Goal: Obtain resource: Obtain resource

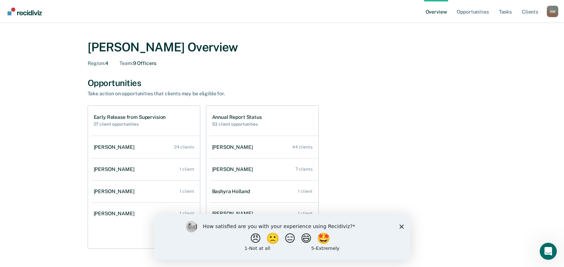
scroll to position [36, 0]
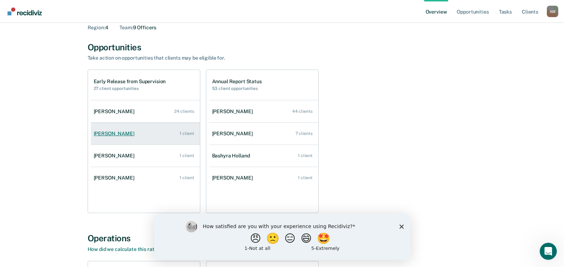
click at [102, 133] on div "[PERSON_NAME]" at bounding box center [116, 134] width 44 height 6
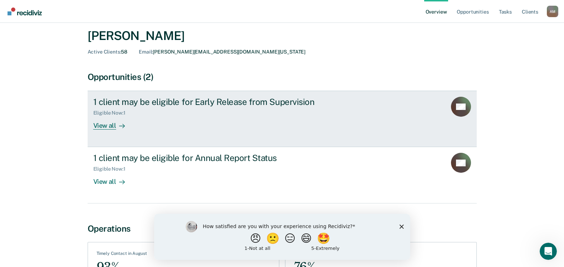
scroll to position [36, 0]
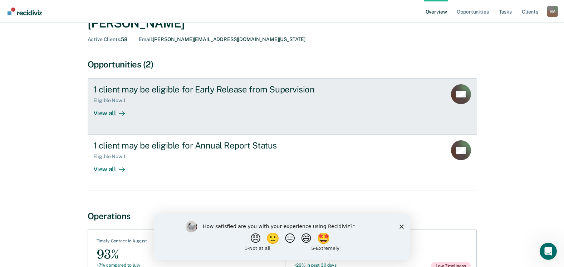
click at [106, 112] on div "View all" at bounding box center [113, 111] width 40 height 14
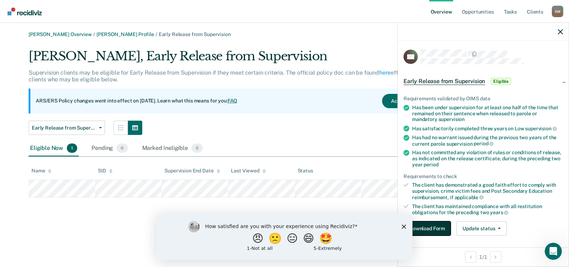
click at [431, 231] on button "Download Form" at bounding box center [427, 229] width 47 height 14
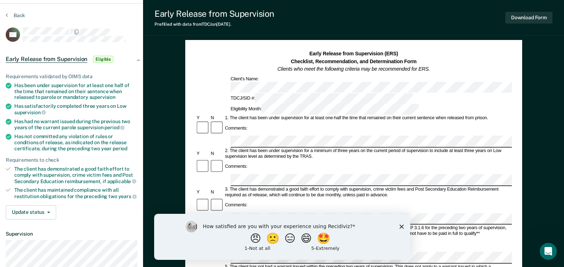
scroll to position [36, 0]
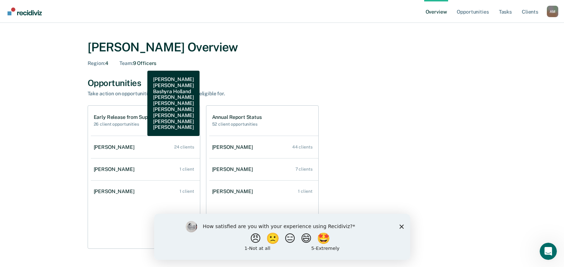
click at [142, 65] on div "Team : 9 Officers" at bounding box center [137, 63] width 37 height 6
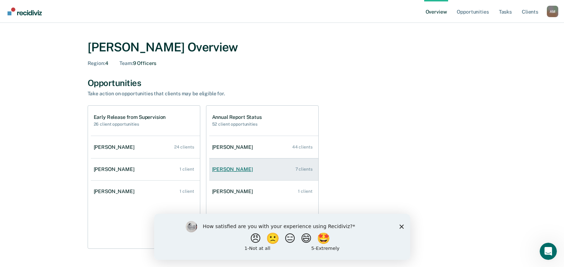
click at [229, 167] on div "[PERSON_NAME]" at bounding box center [234, 170] width 44 height 6
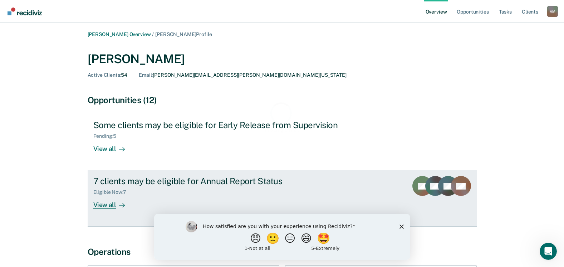
scroll to position [36, 0]
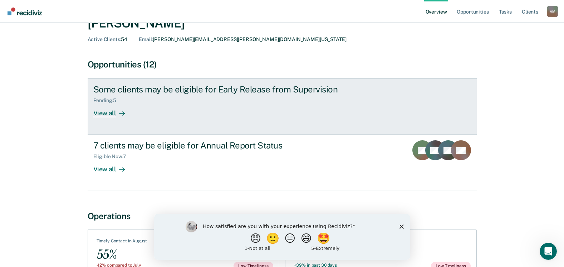
click at [107, 113] on div "View all" at bounding box center [113, 111] width 40 height 14
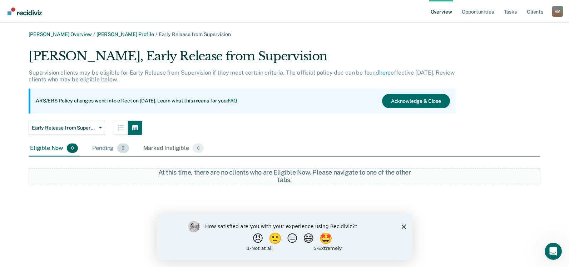
click at [102, 150] on div "Pending 5" at bounding box center [110, 149] width 39 height 16
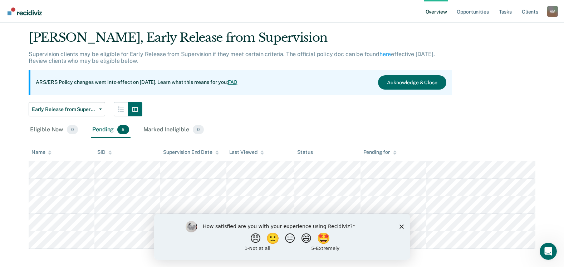
scroll to position [23, 0]
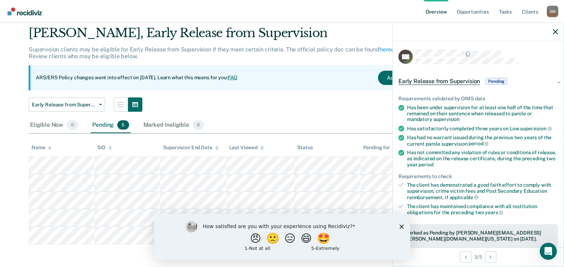
click at [449, 81] on span "Early Release from Supervision" at bounding box center [439, 81] width 82 height 7
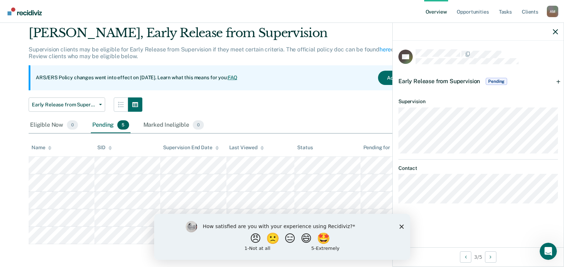
click at [494, 83] on span "Pending" at bounding box center [495, 81] width 21 height 7
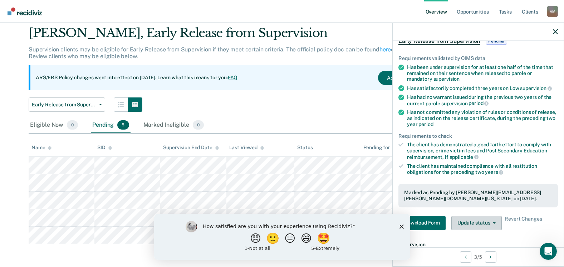
scroll to position [143, 0]
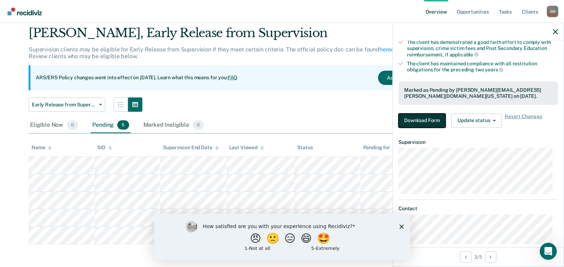
click at [422, 116] on button "Download Form" at bounding box center [421, 121] width 47 height 14
